Goal: Task Accomplishment & Management: Manage account settings

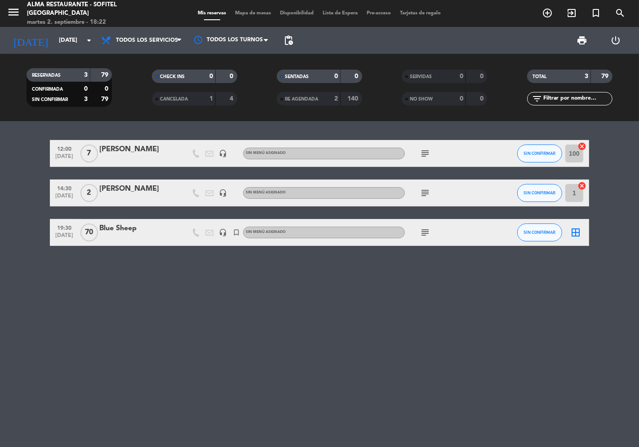
click at [347, 335] on div "12:00 [DATE] 7 [PERSON_NAME] headset_mic Sin menú asignado subject SIN CONFIRMA…" at bounding box center [319, 284] width 639 height 326
click at [84, 37] on icon "arrow_drop_down" at bounding box center [89, 40] width 11 height 11
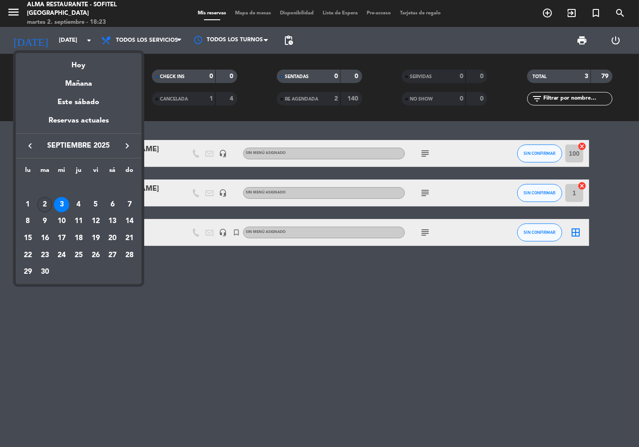
click at [45, 203] on div "2" at bounding box center [44, 204] width 15 height 15
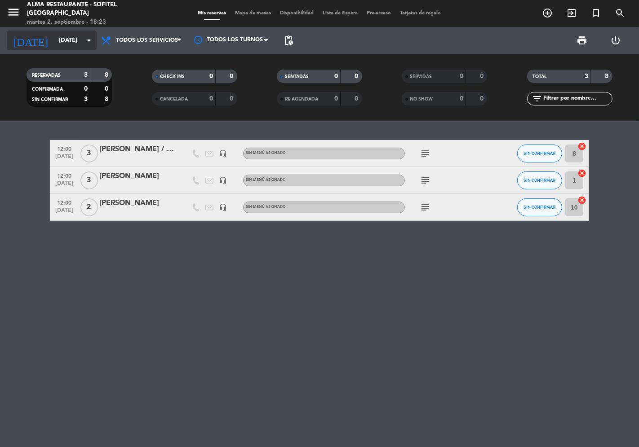
click at [68, 41] on input "[DATE]" at bounding box center [93, 40] width 78 height 16
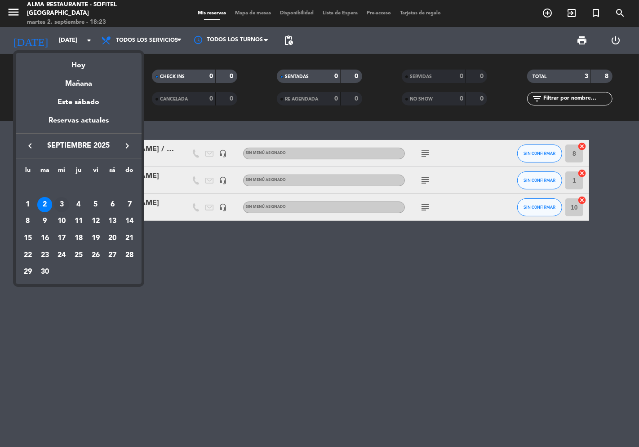
click at [61, 203] on div "3" at bounding box center [61, 204] width 15 height 15
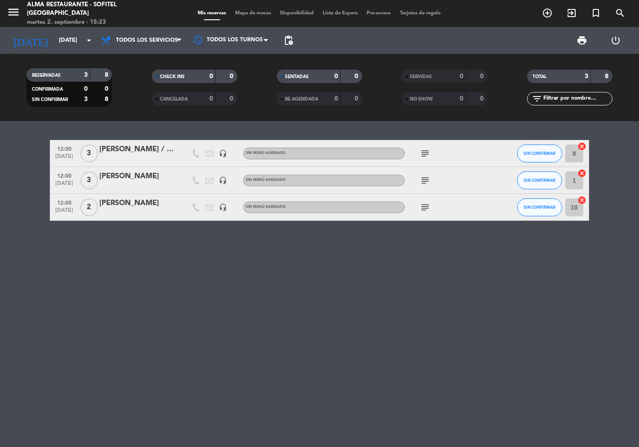
type input "[DATE]"
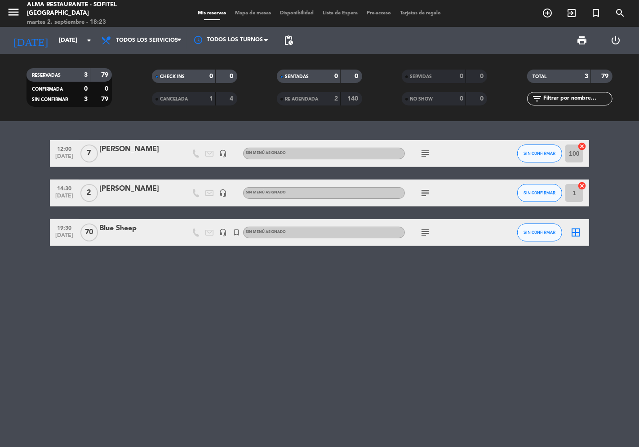
click at [425, 155] on icon "subject" at bounding box center [425, 153] width 11 height 11
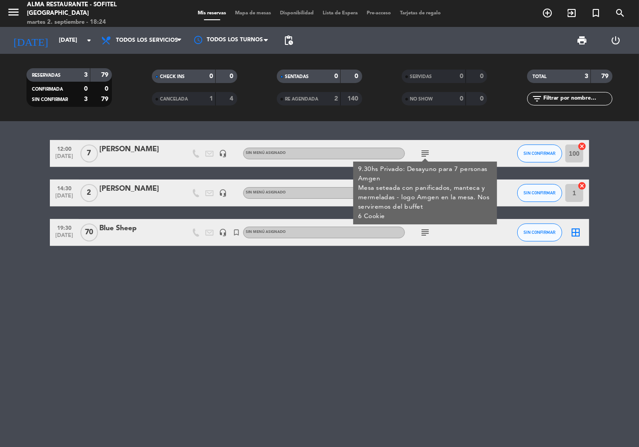
click at [455, 315] on div "12:00 [DATE] 7 [PERSON_NAME] headset_mic Sin menú asignado subject 9.30hs Priva…" at bounding box center [319, 284] width 639 height 326
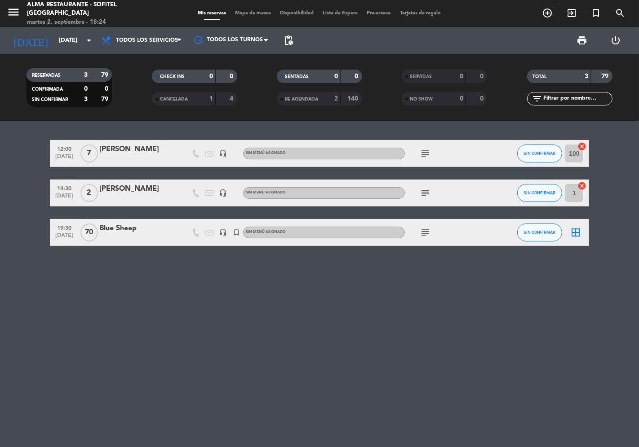
click at [426, 188] on icon "subject" at bounding box center [425, 193] width 11 height 11
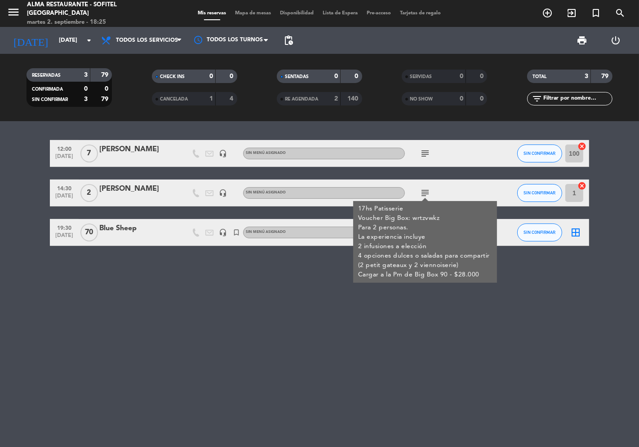
click at [318, 292] on div "12:00 [DATE] 7 [PERSON_NAME] headset_mic Sin menú asignado subject SIN CONFIRMA…" at bounding box center [319, 284] width 639 height 326
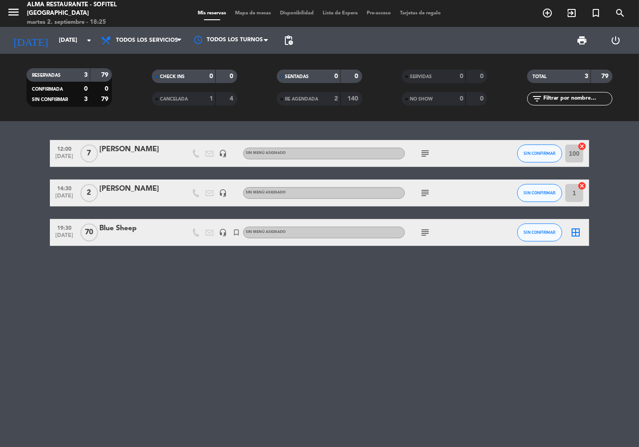
click at [426, 232] on icon "subject" at bounding box center [425, 232] width 11 height 11
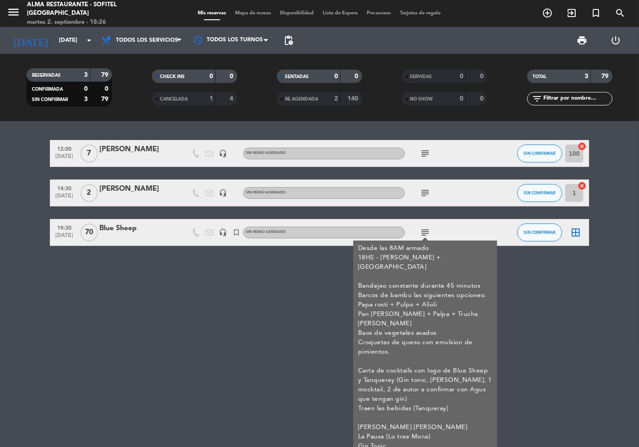
click at [251, 310] on div "12:00 [DATE] 7 [PERSON_NAME] headset_mic Sin menú asignado subject SIN CONFIRMA…" at bounding box center [319, 284] width 639 height 326
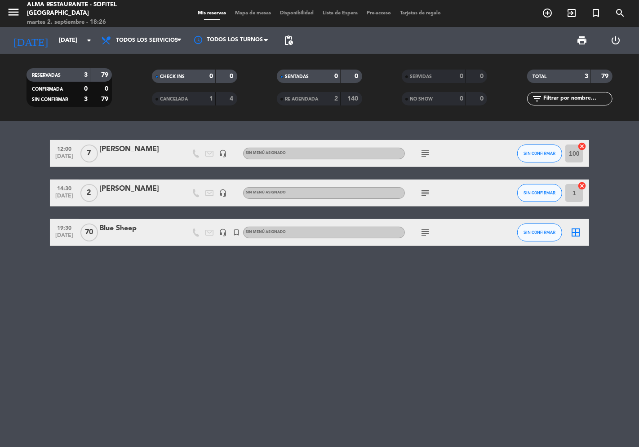
click at [605, 163] on bookings-row "12:00 [DATE] 7 [PERSON_NAME] headset_mic Sin menú asignado subject SIN CONFIRMA…" at bounding box center [319, 193] width 639 height 106
